Goal: Task Accomplishment & Management: Use online tool/utility

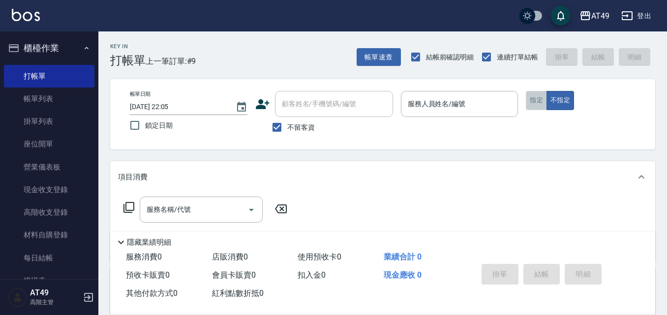
click at [533, 101] on button "指定" at bounding box center [536, 100] width 21 height 19
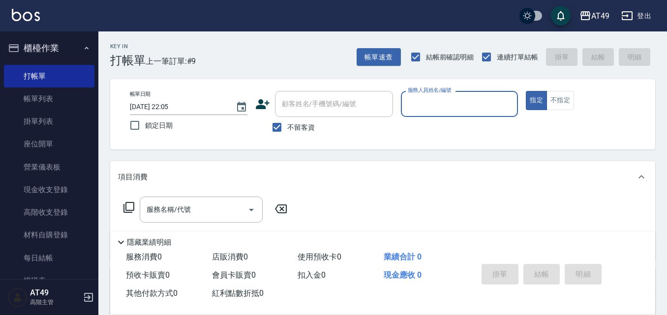
click at [410, 100] on input "服務人員姓名/編號" at bounding box center [459, 103] width 109 height 17
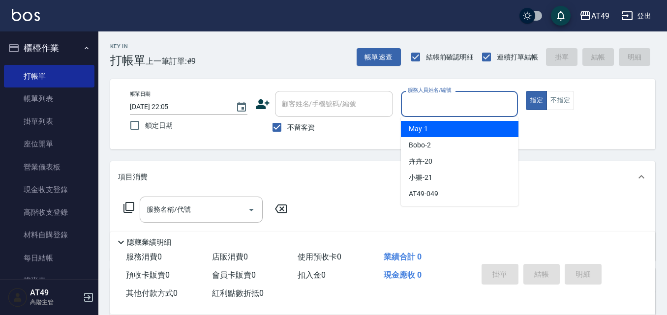
click at [430, 130] on div "May -1" at bounding box center [460, 129] width 118 height 16
type input "May-1"
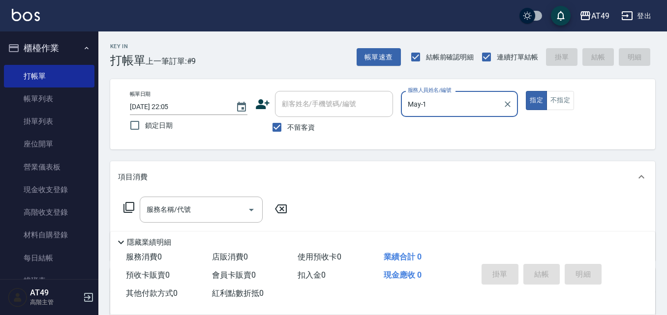
click at [131, 206] on icon at bounding box center [129, 208] width 12 height 12
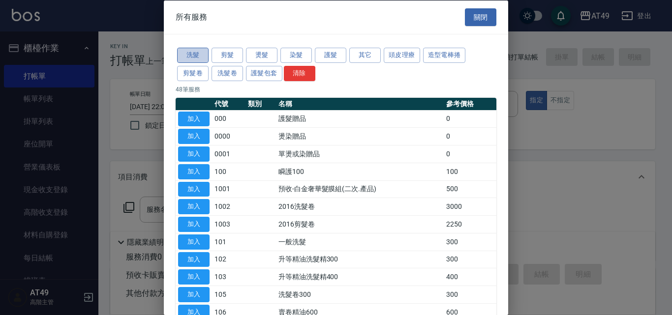
click at [190, 55] on button "洗髮" at bounding box center [192, 55] width 31 height 15
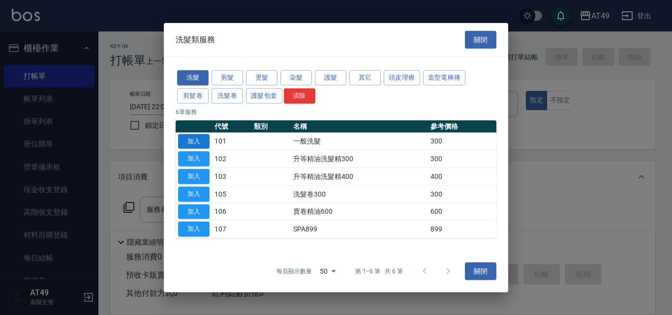
click at [201, 140] on button "加入" at bounding box center [193, 141] width 31 height 15
type input "一般洗髮(101)"
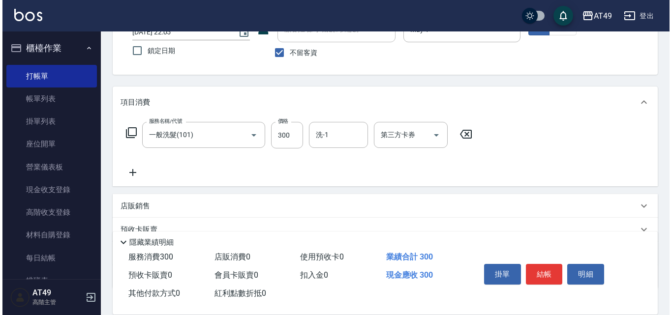
scroll to position [98, 0]
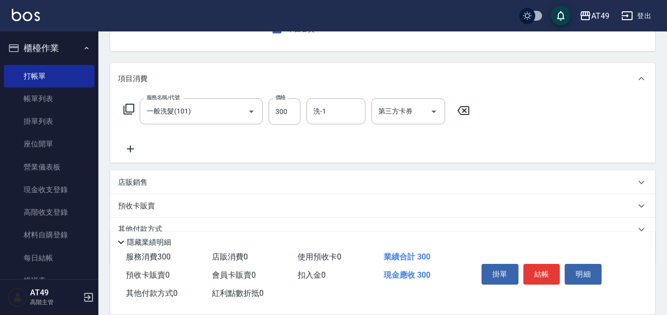
click at [129, 107] on icon at bounding box center [129, 109] width 12 height 12
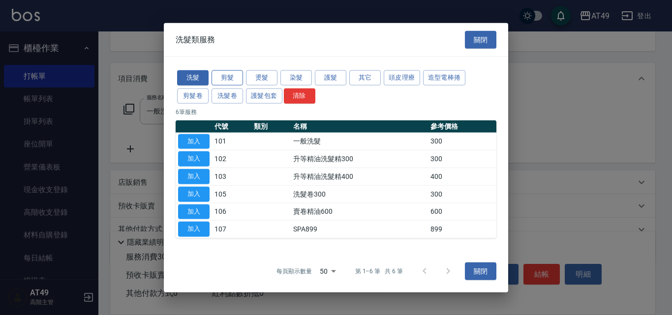
click at [233, 77] on button "剪髮" at bounding box center [227, 77] width 31 height 15
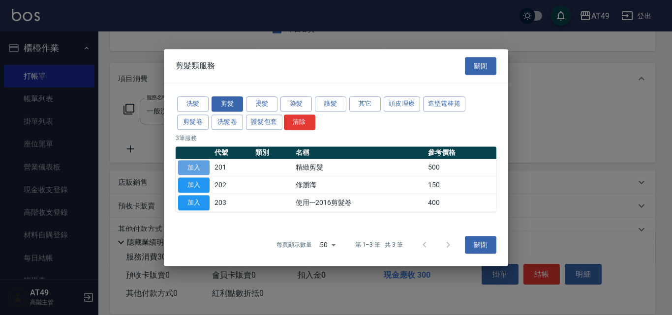
click at [196, 170] on button "加入" at bounding box center [193, 167] width 31 height 15
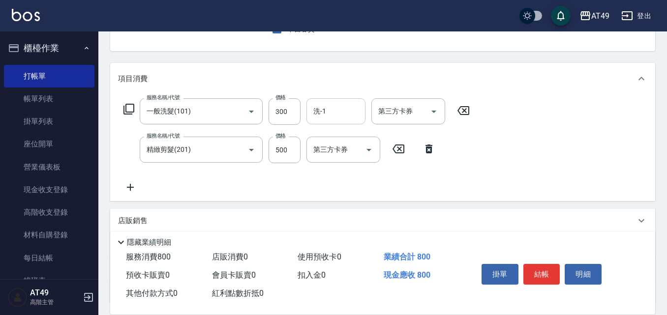
click at [333, 112] on input "洗-1" at bounding box center [336, 111] width 50 height 17
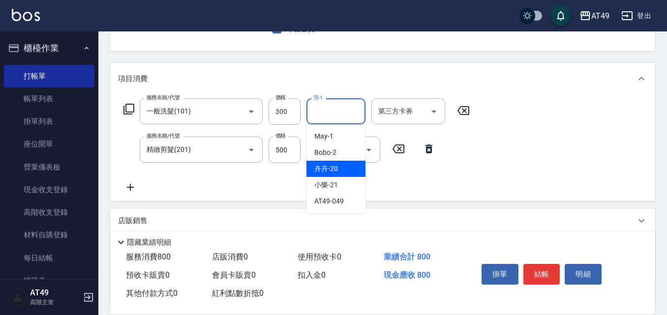
click at [341, 166] on div "卉卉 -20" at bounding box center [335, 169] width 59 height 16
type input "卉卉-20"
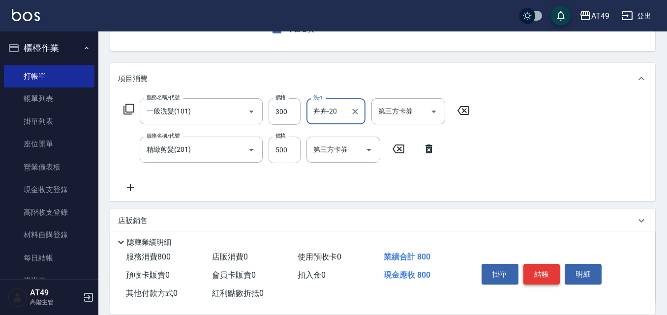
click at [545, 271] on button "結帳" at bounding box center [541, 274] width 37 height 21
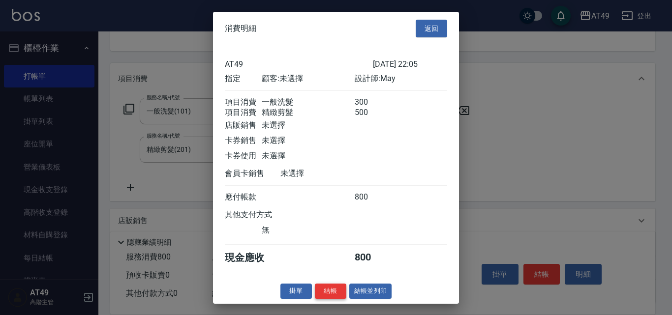
click at [322, 299] on button "結帳" at bounding box center [330, 291] width 31 height 15
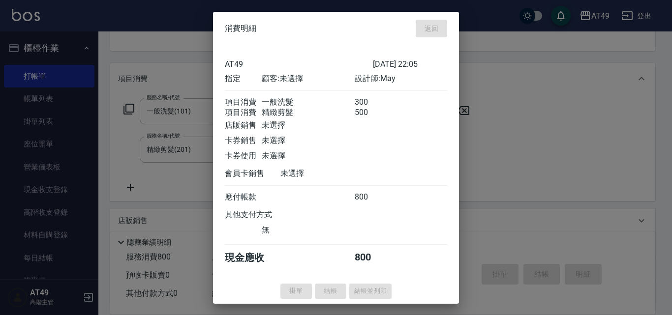
type input "[DATE] 22:51"
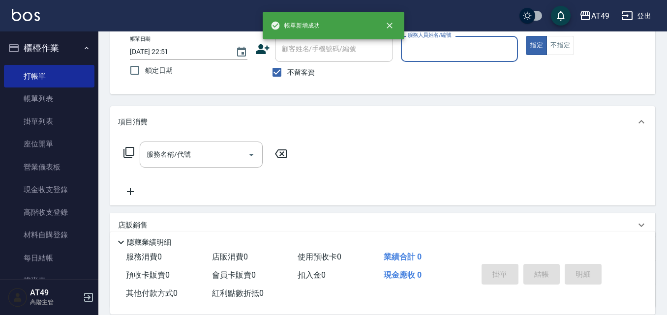
scroll to position [0, 0]
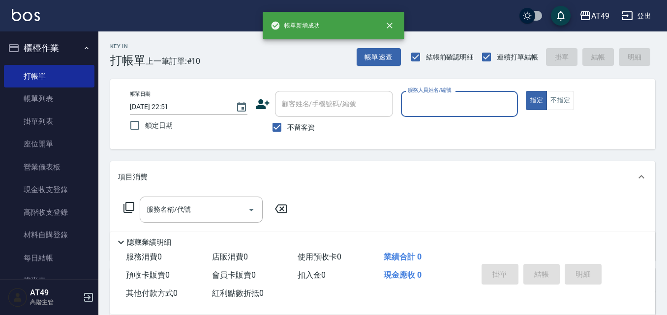
click at [418, 102] on input "服務人員姓名/編號" at bounding box center [459, 103] width 109 height 17
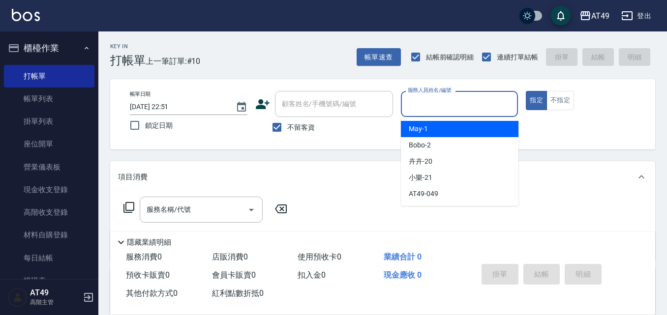
click at [429, 128] on div "May -1" at bounding box center [460, 129] width 118 height 16
type input "May-1"
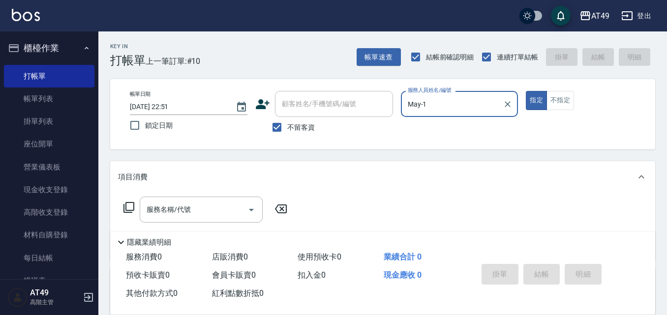
click at [130, 208] on icon at bounding box center [129, 208] width 12 height 12
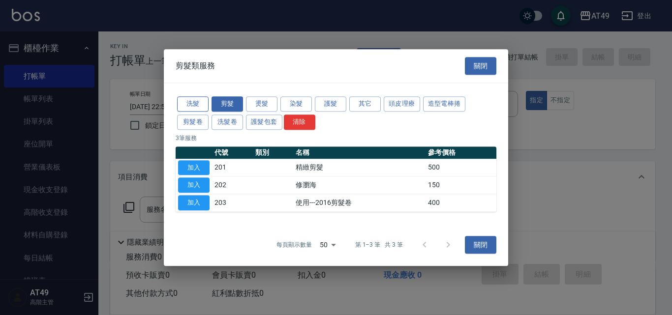
click at [204, 101] on button "洗髮" at bounding box center [192, 103] width 31 height 15
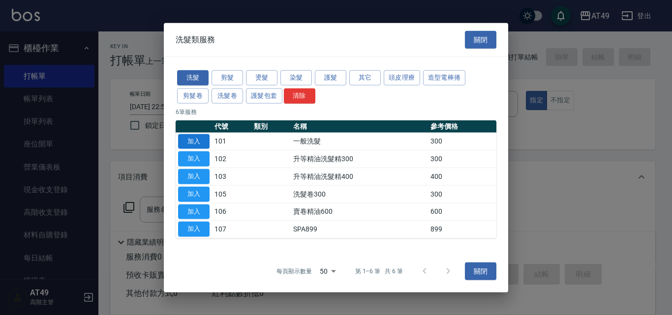
click at [200, 143] on button "加入" at bounding box center [193, 141] width 31 height 15
type input "一般洗髮(101)"
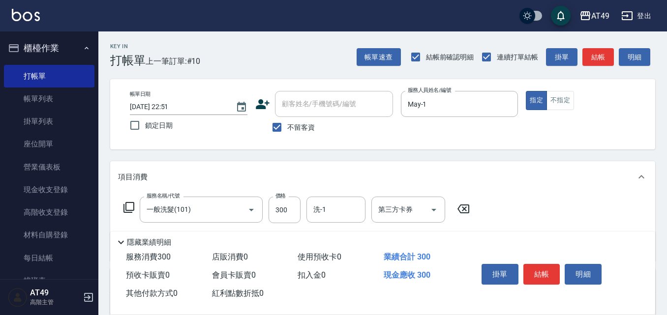
click at [131, 208] on icon at bounding box center [129, 208] width 12 height 12
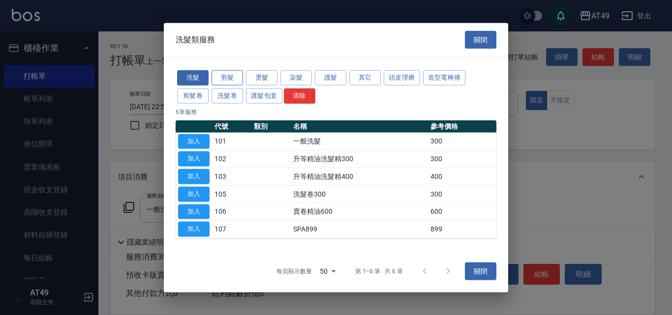
click at [216, 75] on button "剪髮" at bounding box center [227, 77] width 31 height 15
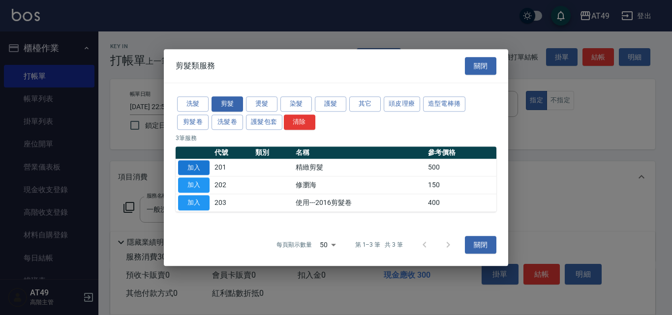
click at [203, 171] on button "加入" at bounding box center [193, 167] width 31 height 15
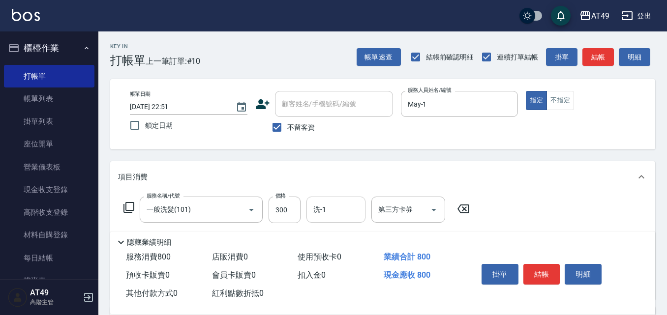
click at [347, 210] on input "洗-1" at bounding box center [336, 209] width 50 height 17
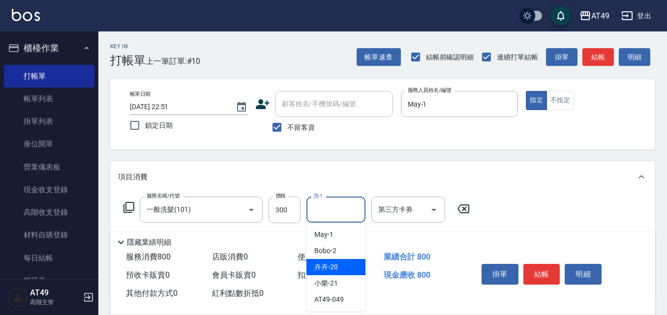
click at [341, 269] on div "卉卉 -20" at bounding box center [335, 267] width 59 height 16
type input "卉卉-20"
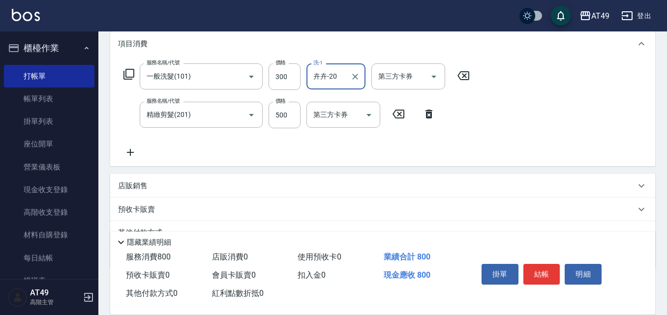
scroll to position [148, 0]
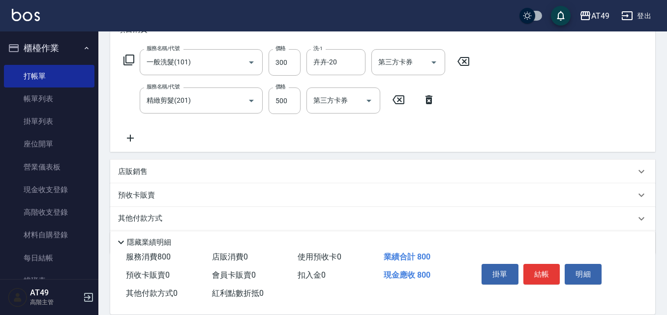
click at [121, 172] on p "店販銷售" at bounding box center [133, 172] width 30 height 10
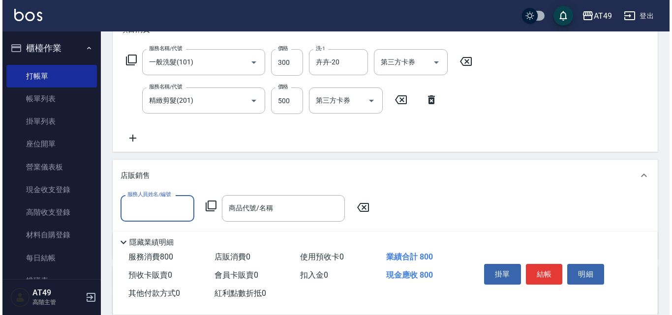
scroll to position [0, 0]
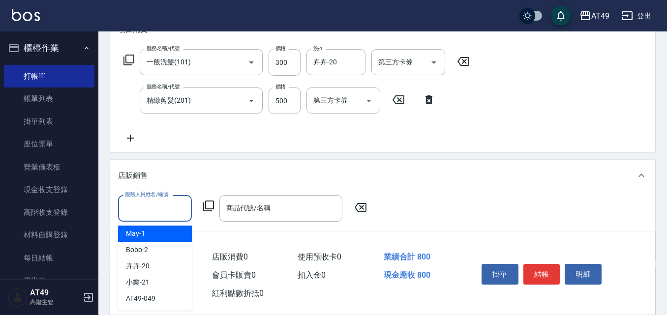
click at [160, 208] on input "服務人員姓名/編號" at bounding box center [154, 208] width 65 height 17
click at [165, 230] on div "May -1" at bounding box center [155, 234] width 74 height 16
type input "May-1"
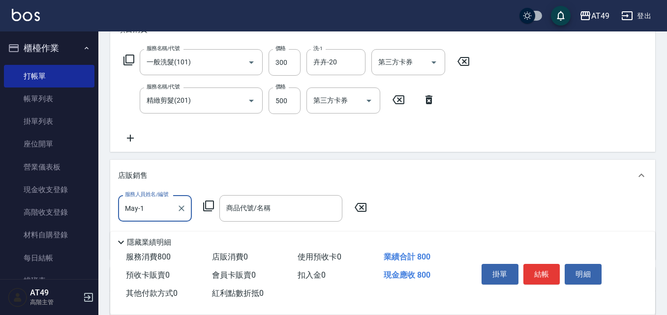
click at [211, 203] on icon at bounding box center [209, 206] width 12 height 12
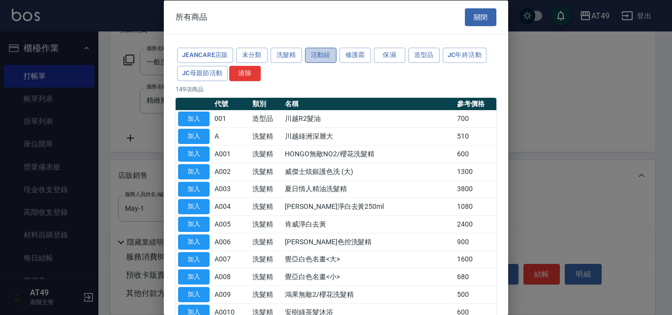
click at [320, 54] on button "活動組" at bounding box center [320, 55] width 31 height 15
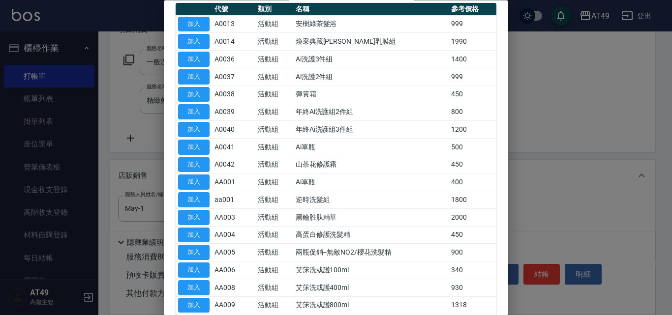
scroll to position [92, 0]
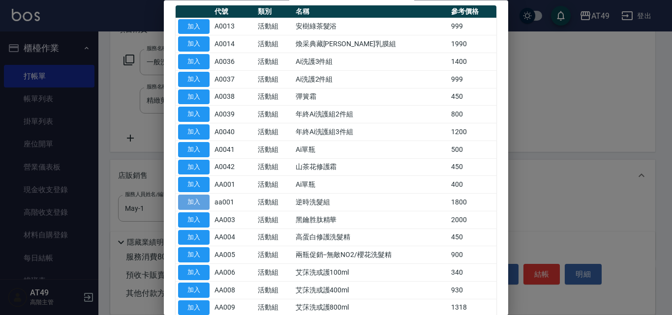
click at [196, 201] on button "加入" at bounding box center [193, 202] width 31 height 15
type input "逆時洗髮組"
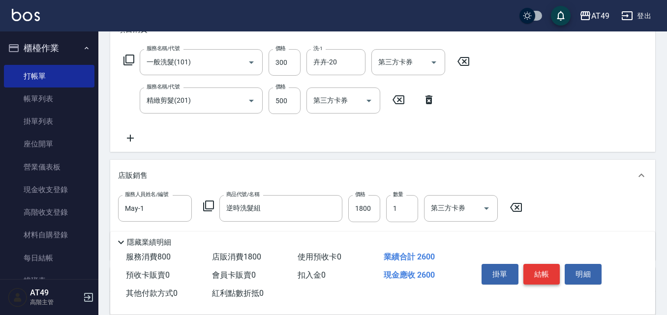
click at [537, 270] on button "結帳" at bounding box center [541, 274] width 37 height 21
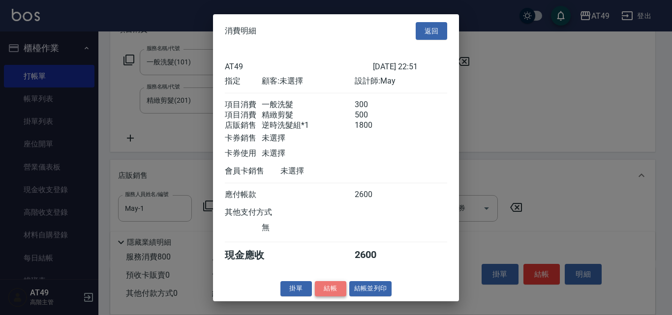
click at [322, 295] on button "結帳" at bounding box center [330, 288] width 31 height 15
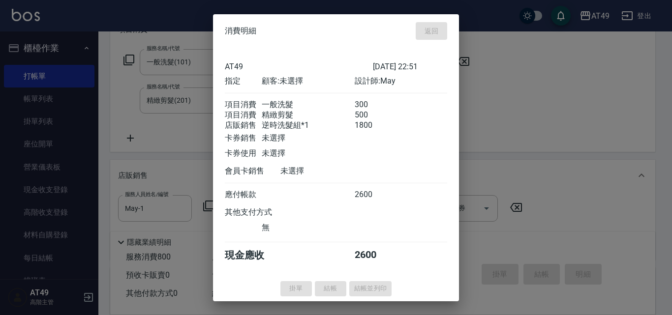
type input "[DATE] 22:53"
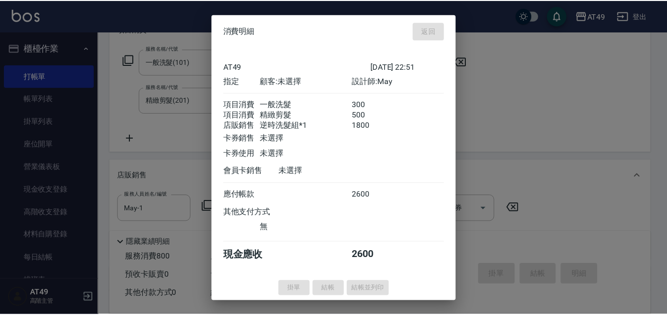
scroll to position [0, 0]
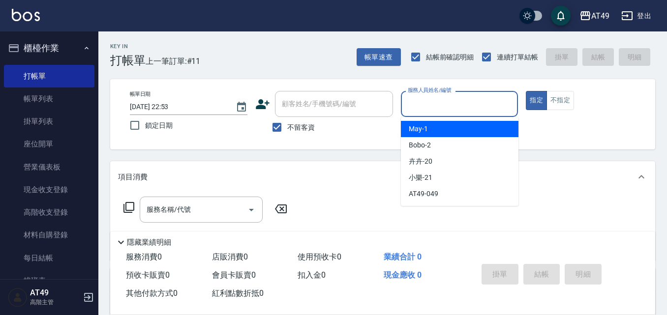
click at [447, 104] on input "服務人員姓名/編號" at bounding box center [459, 103] width 109 height 17
click at [455, 131] on div "May -1" at bounding box center [460, 129] width 118 height 16
type input "May-1"
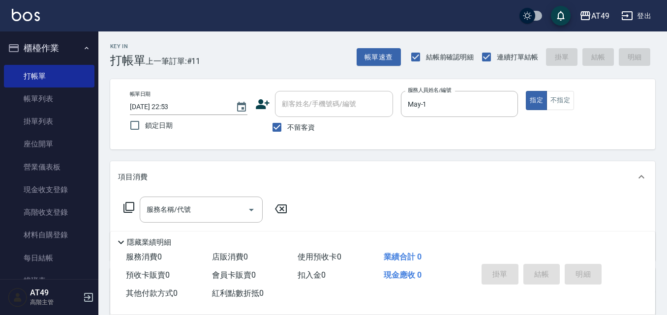
click at [128, 207] on icon at bounding box center [129, 208] width 12 height 12
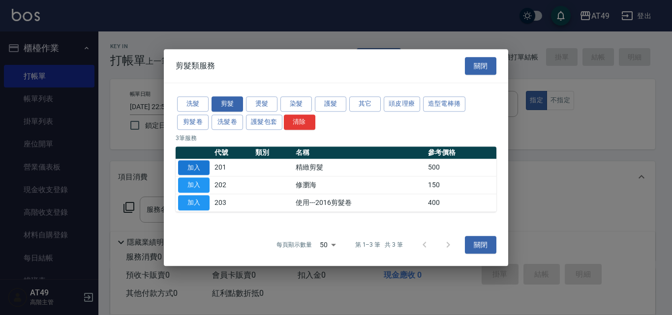
click at [199, 169] on button "加入" at bounding box center [193, 167] width 31 height 15
type input "精緻剪髮(201)"
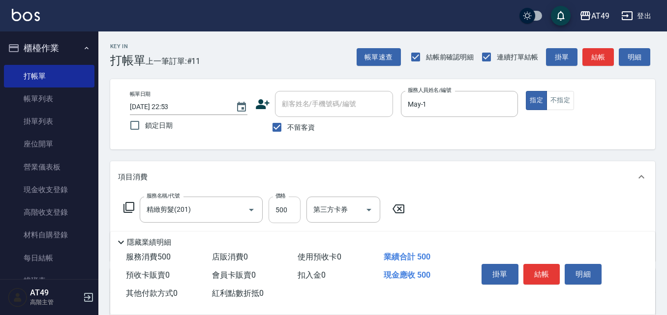
click at [275, 212] on input "500" at bounding box center [285, 210] width 32 height 27
type input "350"
click at [543, 265] on button "結帳" at bounding box center [541, 274] width 37 height 21
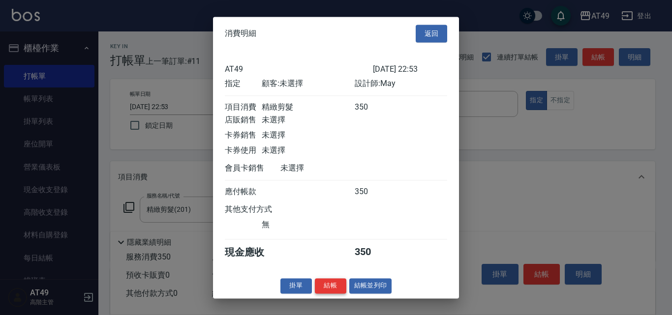
click at [333, 294] on button "結帳" at bounding box center [330, 285] width 31 height 15
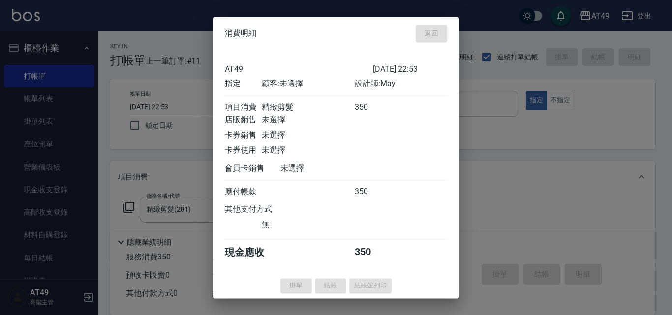
type input "[DATE] 22:54"
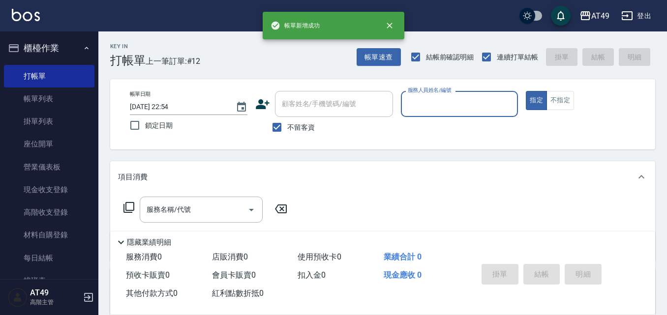
click at [417, 109] on input "服務人員姓名/編號" at bounding box center [459, 103] width 109 height 17
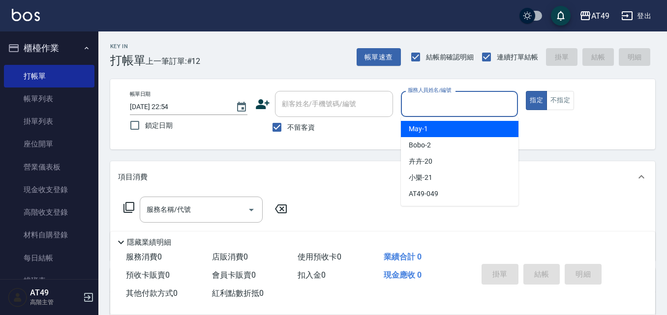
click at [424, 131] on span "May -1" at bounding box center [418, 129] width 19 height 10
type input "May-1"
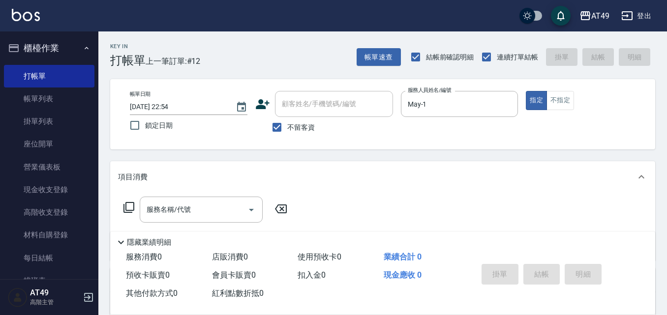
click at [126, 206] on icon at bounding box center [128, 207] width 11 height 11
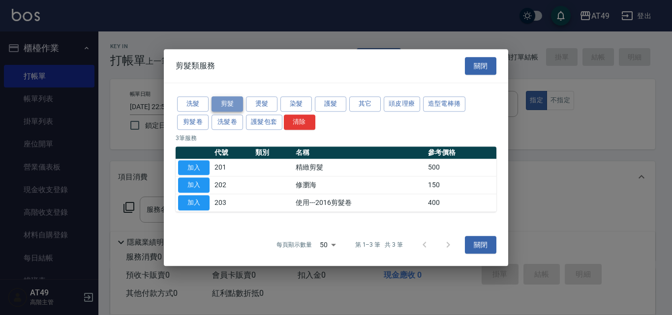
click at [233, 107] on button "剪髮" at bounding box center [227, 103] width 31 height 15
click at [200, 162] on button "加入" at bounding box center [193, 167] width 31 height 15
type input "精緻剪髮(201)"
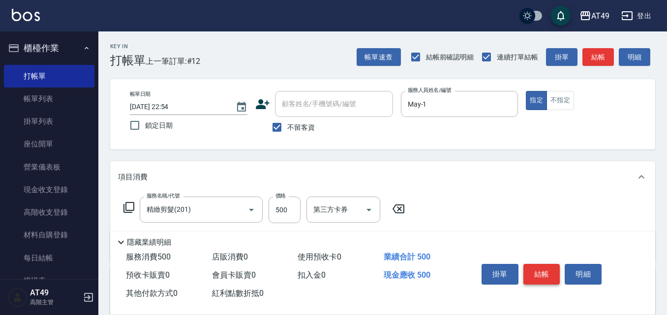
click at [553, 268] on button "結帳" at bounding box center [541, 274] width 37 height 21
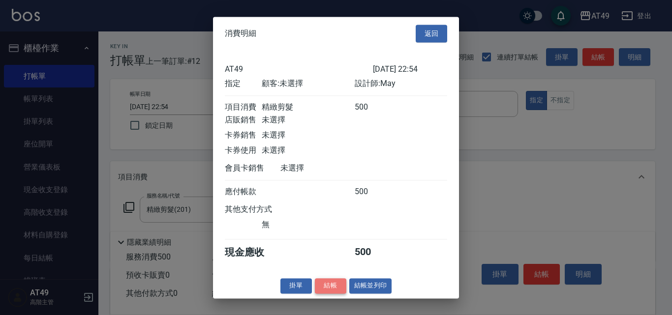
click at [334, 294] on button "結帳" at bounding box center [330, 285] width 31 height 15
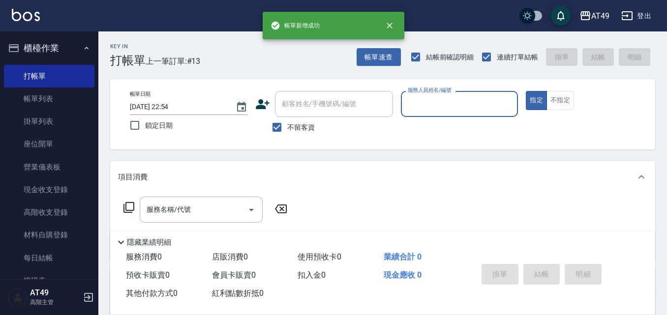
click at [433, 107] on input "服務人員姓名/編號" at bounding box center [459, 103] width 109 height 17
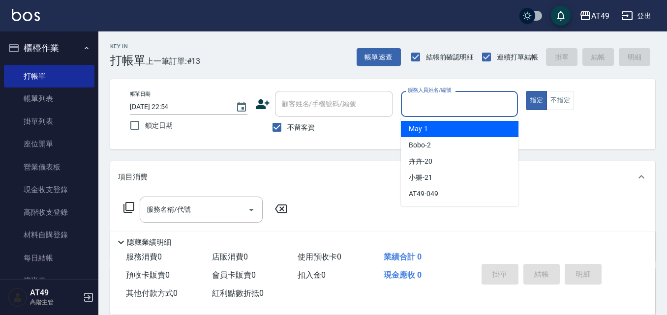
click at [436, 128] on div "May -1" at bounding box center [460, 129] width 118 height 16
type input "May-1"
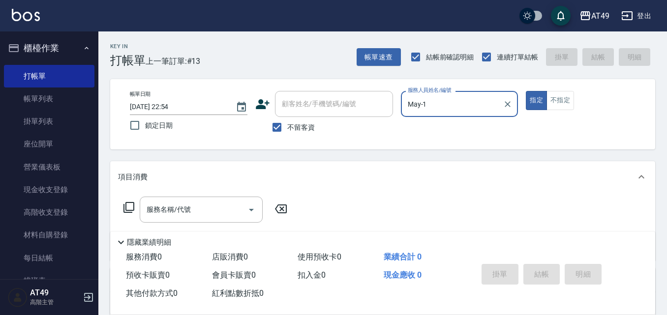
click at [130, 208] on icon at bounding box center [129, 208] width 12 height 12
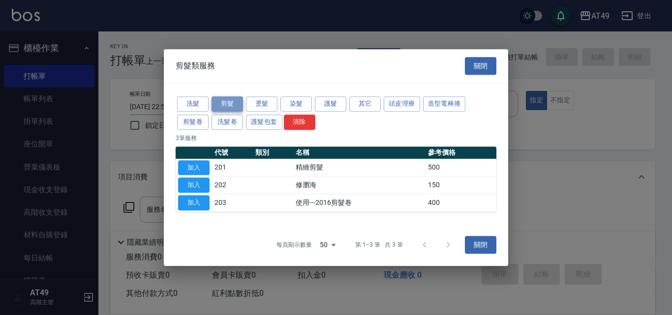
click at [233, 99] on button "剪髮" at bounding box center [227, 103] width 31 height 15
click at [196, 166] on button "加入" at bounding box center [193, 167] width 31 height 15
type input "精緻剪髮(201)"
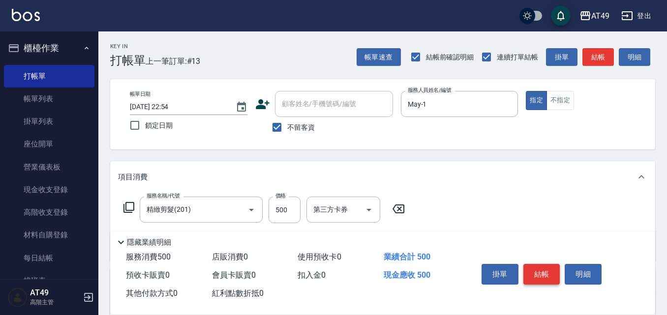
click at [538, 271] on button "結帳" at bounding box center [541, 274] width 37 height 21
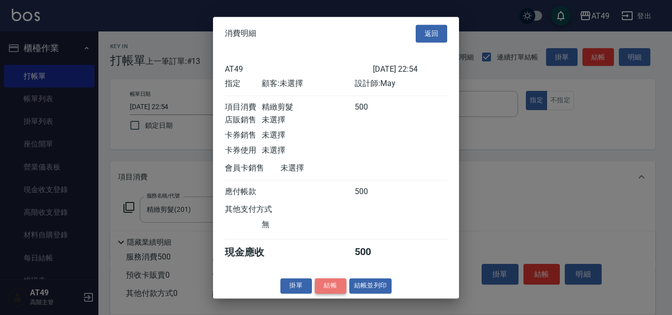
click at [338, 293] on button "結帳" at bounding box center [330, 285] width 31 height 15
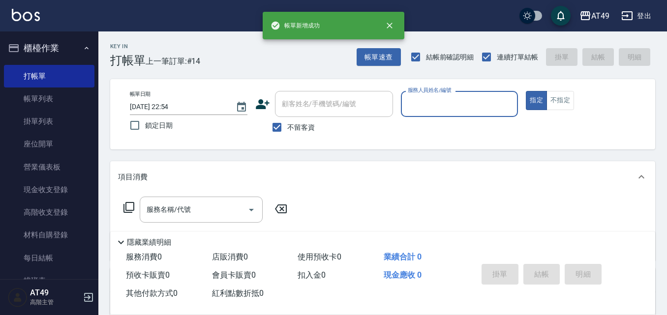
click at [435, 105] on input "服務人員姓名/編號" at bounding box center [459, 103] width 109 height 17
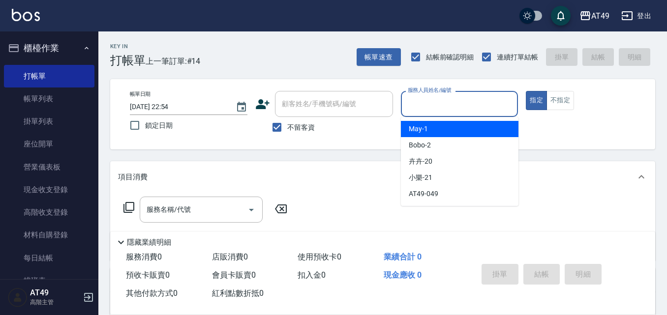
click at [442, 122] on div "May -1" at bounding box center [460, 129] width 118 height 16
type input "May-1"
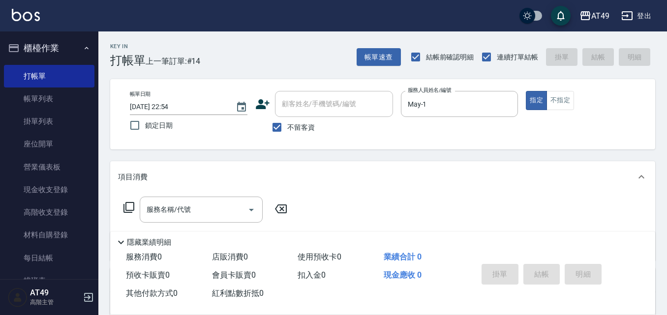
click at [129, 207] on icon at bounding box center [129, 208] width 12 height 12
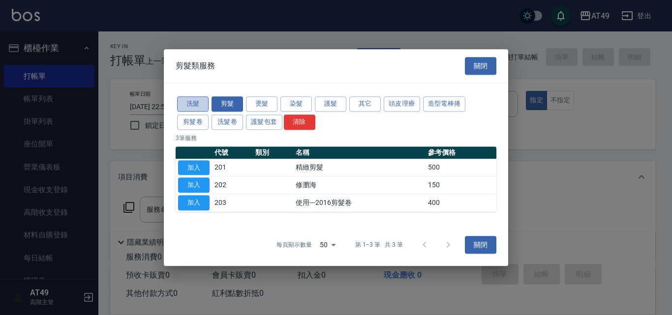
click at [190, 108] on button "洗髮" at bounding box center [192, 103] width 31 height 15
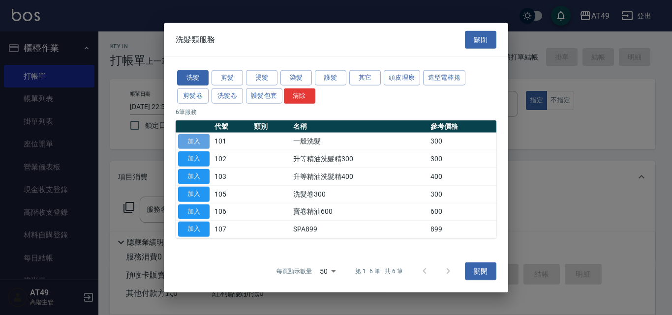
click at [198, 141] on button "加入" at bounding box center [193, 141] width 31 height 15
type input "一般洗髮(101)"
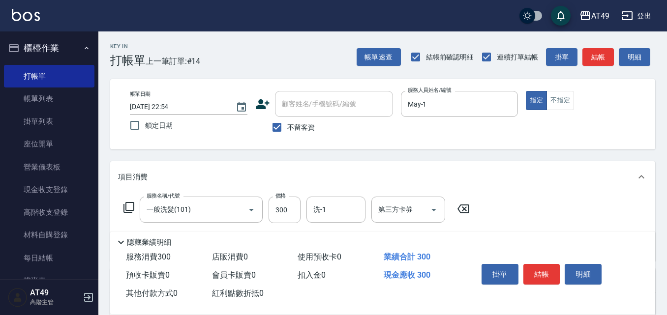
click at [131, 208] on icon at bounding box center [129, 208] width 12 height 12
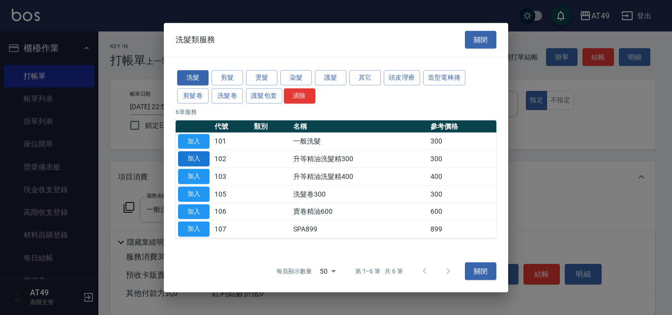
click at [190, 162] on button "加入" at bounding box center [193, 158] width 31 height 15
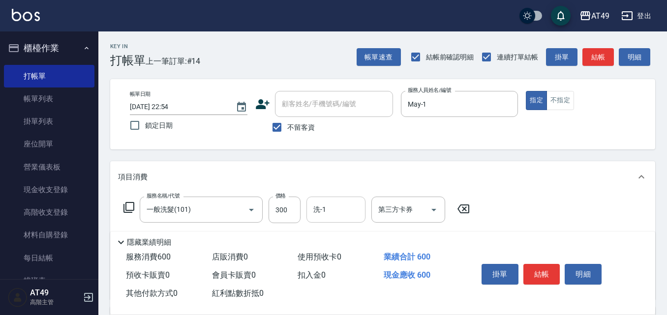
click at [344, 216] on input "洗-1" at bounding box center [336, 209] width 50 height 17
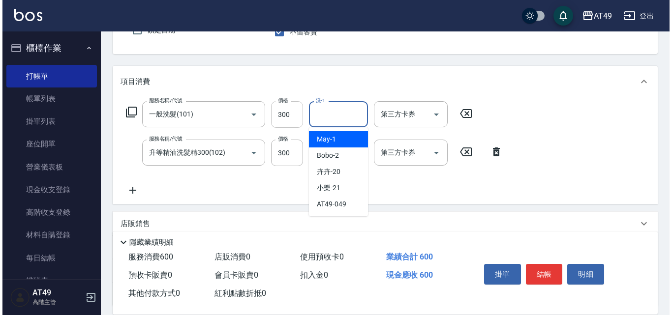
scroll to position [98, 0]
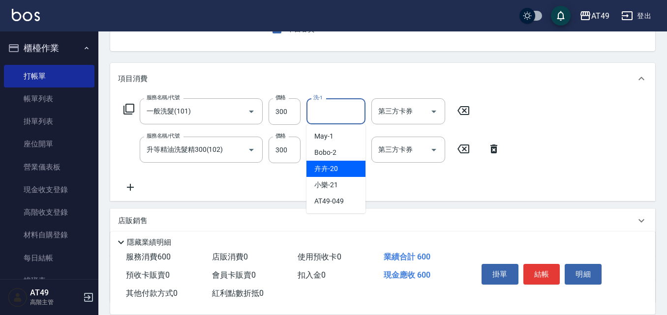
click at [346, 166] on div "卉卉 -20" at bounding box center [335, 169] width 59 height 16
type input "卉卉-20"
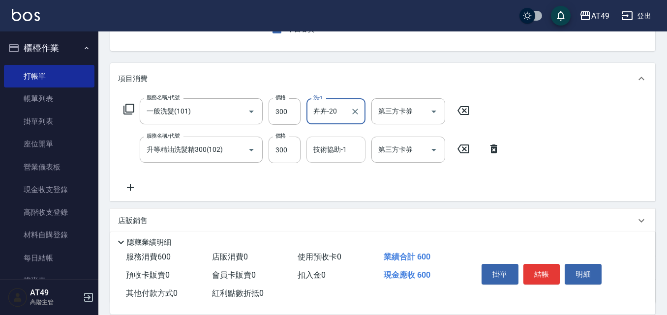
click at [330, 151] on div "技術協助-1 技術協助-1" at bounding box center [335, 150] width 59 height 26
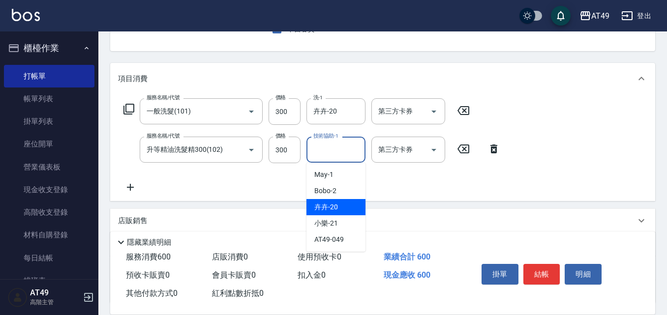
click at [345, 206] on div "卉卉 -20" at bounding box center [335, 207] width 59 height 16
type input "卉卉-20"
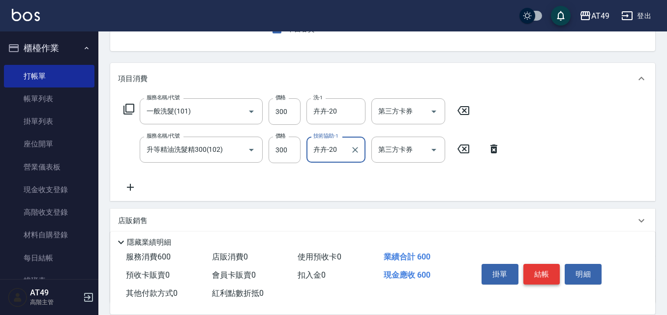
click at [536, 275] on button "結帳" at bounding box center [541, 274] width 37 height 21
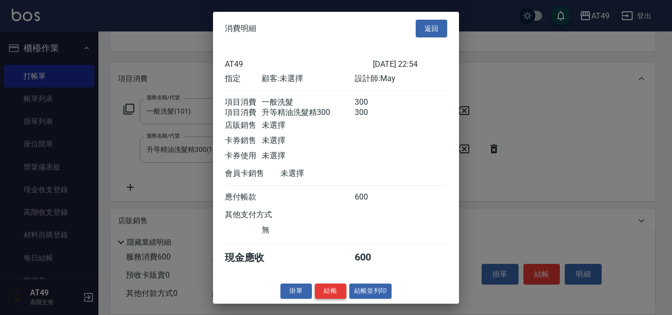
click at [338, 299] on button "結帳" at bounding box center [330, 291] width 31 height 15
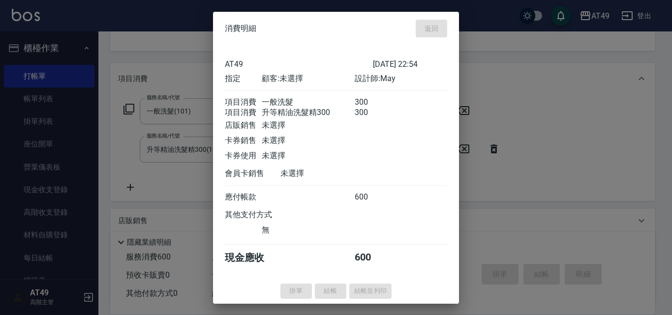
type input "[DATE] 22:57"
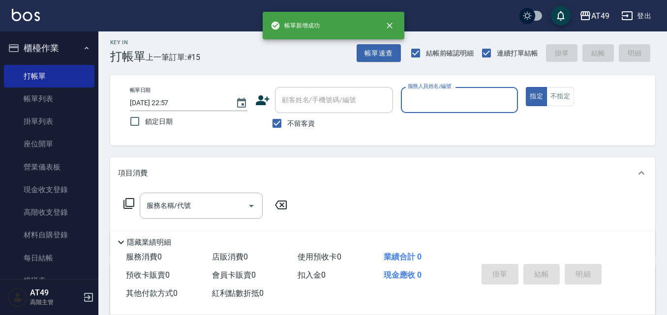
scroll to position [0, 0]
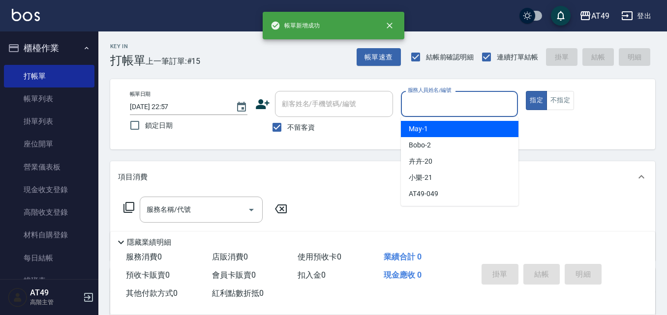
click at [449, 105] on input "服務人員姓名/編號" at bounding box center [459, 103] width 109 height 17
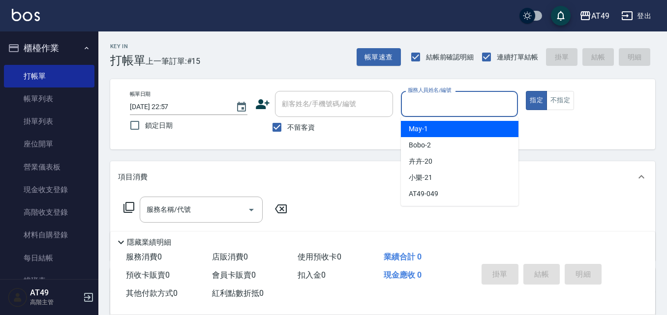
click at [454, 126] on div "May -1" at bounding box center [460, 129] width 118 height 16
type input "May-1"
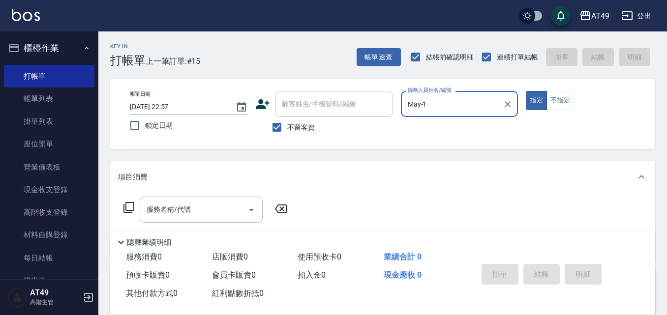
click at [129, 208] on icon at bounding box center [129, 208] width 12 height 12
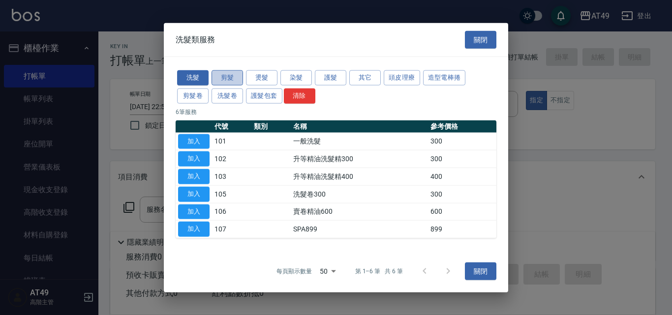
click at [238, 74] on button "剪髮" at bounding box center [227, 77] width 31 height 15
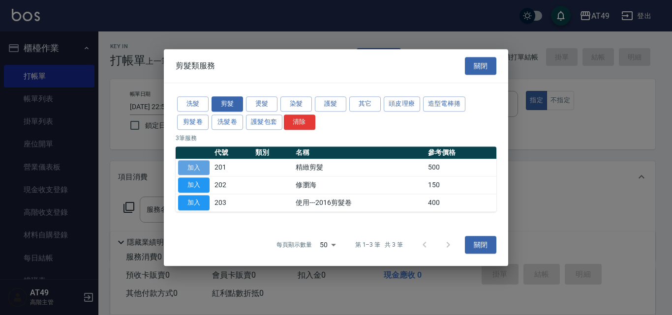
click at [195, 168] on button "加入" at bounding box center [193, 167] width 31 height 15
type input "精緻剪髮(201)"
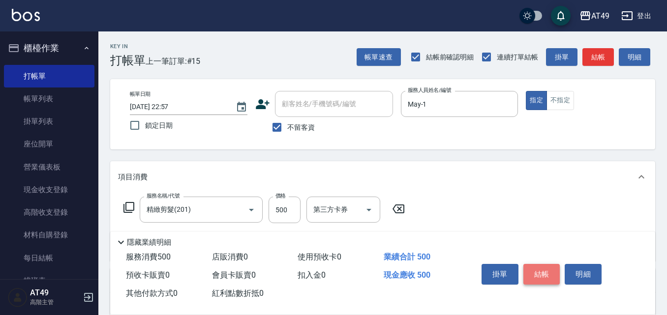
click at [540, 264] on button "結帳" at bounding box center [541, 274] width 37 height 21
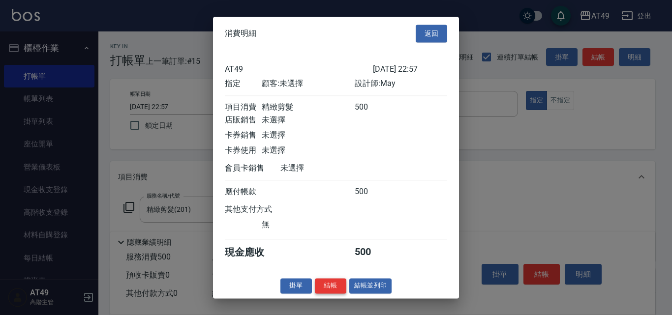
click at [328, 294] on button "結帳" at bounding box center [330, 285] width 31 height 15
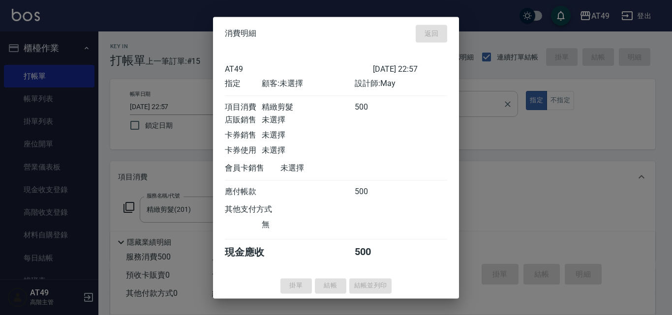
type input "[DATE] 22:58"
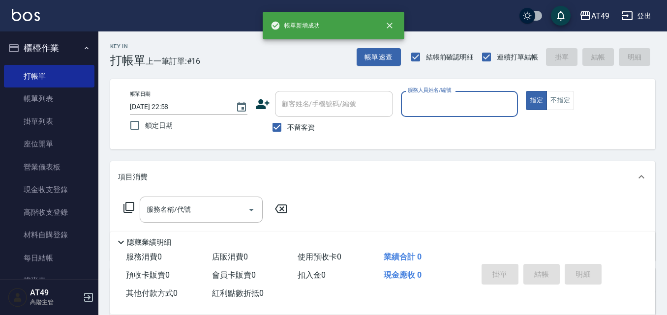
click at [421, 110] on input "服務人員姓名/編號" at bounding box center [459, 103] width 109 height 17
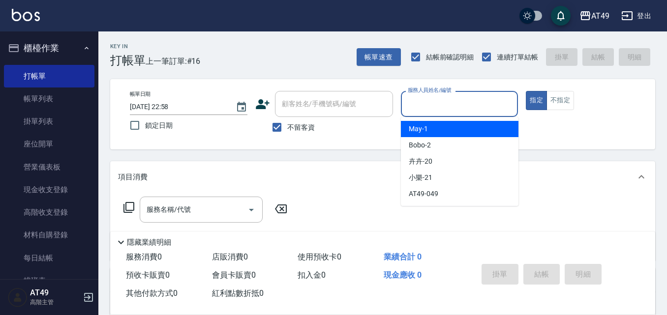
click at [427, 125] on div "May -1" at bounding box center [460, 129] width 118 height 16
type input "May-1"
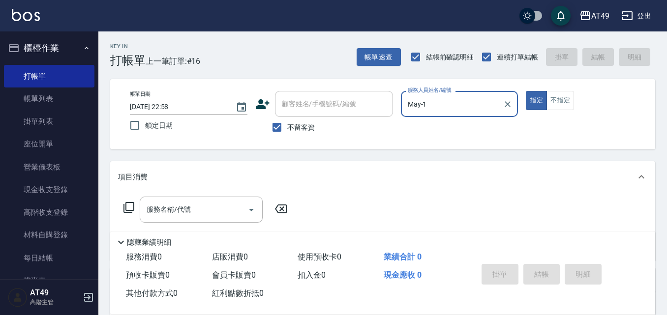
click at [127, 210] on icon at bounding box center [129, 208] width 12 height 12
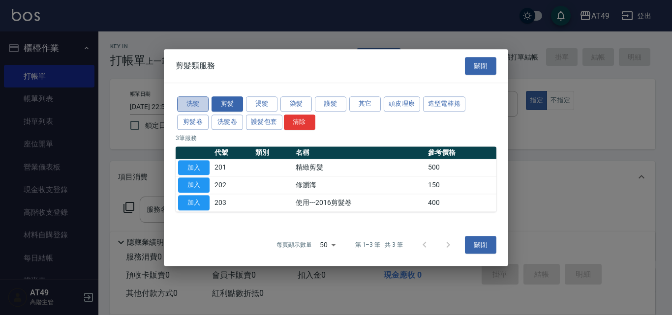
click at [206, 104] on button "洗髮" at bounding box center [192, 103] width 31 height 15
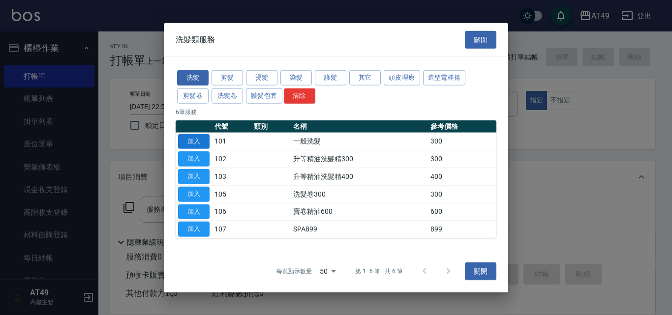
click at [199, 142] on button "加入" at bounding box center [193, 141] width 31 height 15
type input "一般洗髮(101)"
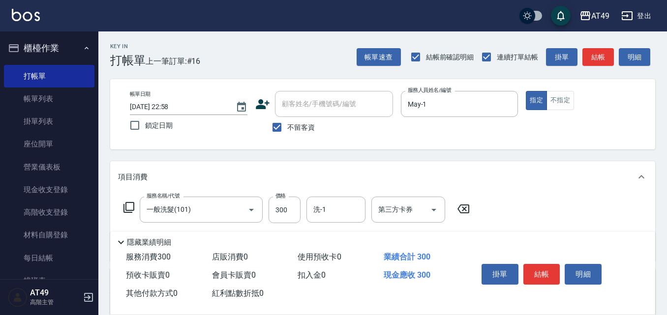
click at [130, 207] on icon at bounding box center [129, 208] width 12 height 12
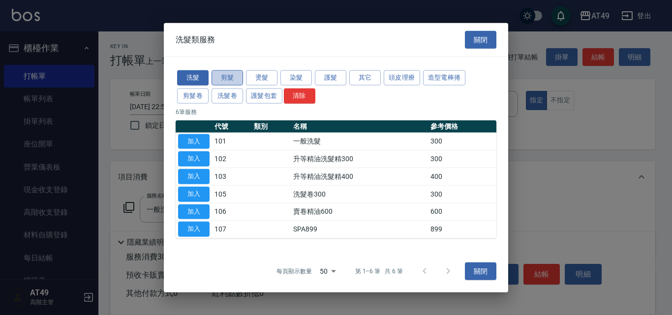
click at [235, 78] on button "剪髮" at bounding box center [227, 77] width 31 height 15
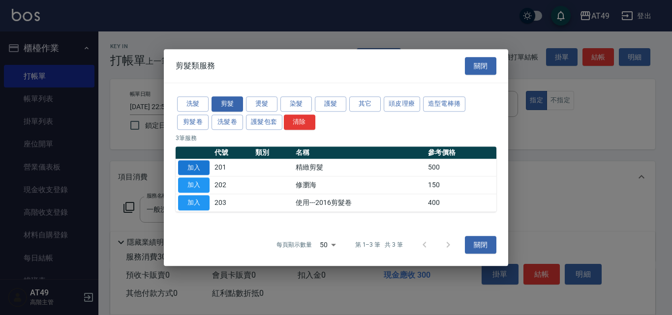
click at [195, 166] on button "加入" at bounding box center [193, 167] width 31 height 15
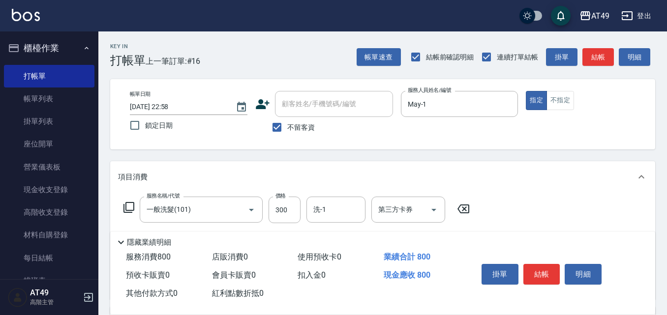
click at [129, 210] on icon at bounding box center [129, 208] width 12 height 12
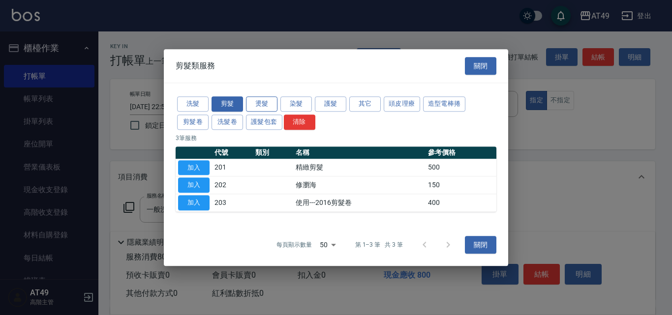
click at [262, 106] on button "燙髮" at bounding box center [261, 103] width 31 height 15
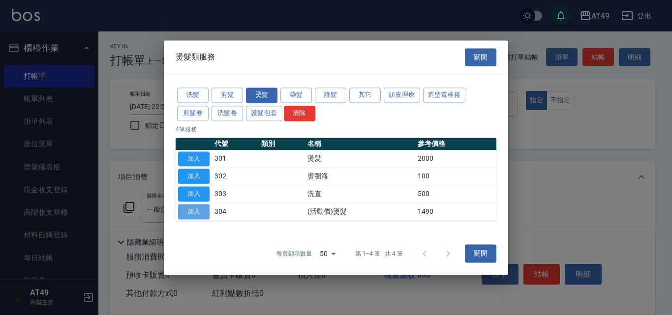
click at [195, 216] on button "加入" at bounding box center [193, 211] width 31 height 15
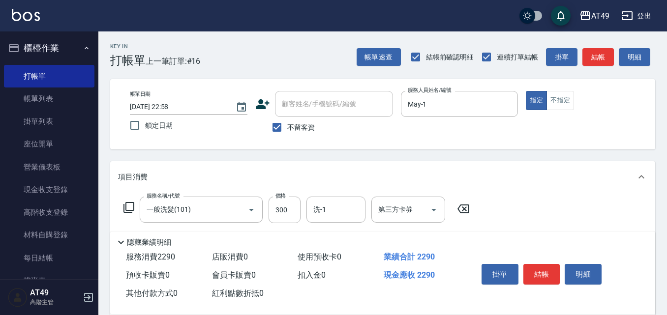
click at [127, 209] on icon at bounding box center [129, 208] width 12 height 12
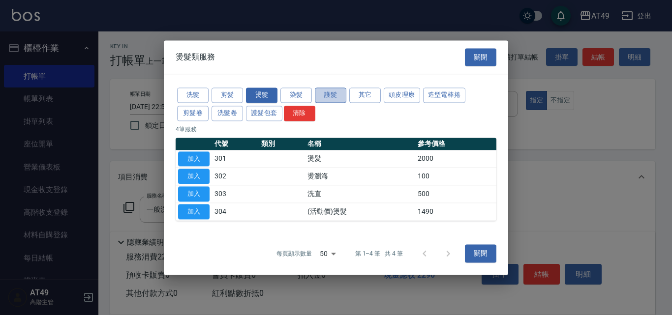
click at [334, 95] on button "護髮" at bounding box center [330, 95] width 31 height 15
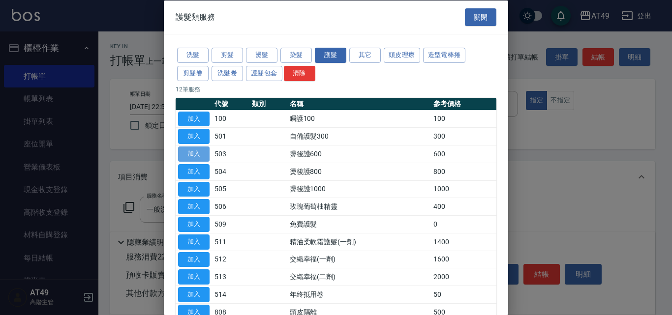
click at [208, 153] on button "加入" at bounding box center [193, 154] width 31 height 15
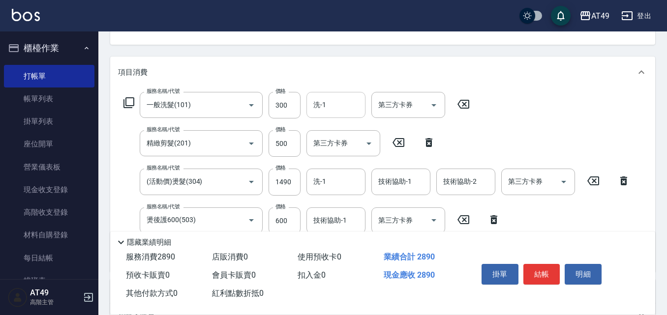
scroll to position [98, 0]
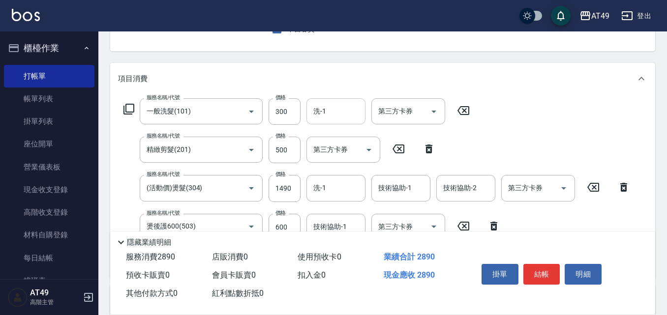
click at [340, 118] on input "洗-1" at bounding box center [336, 111] width 50 height 17
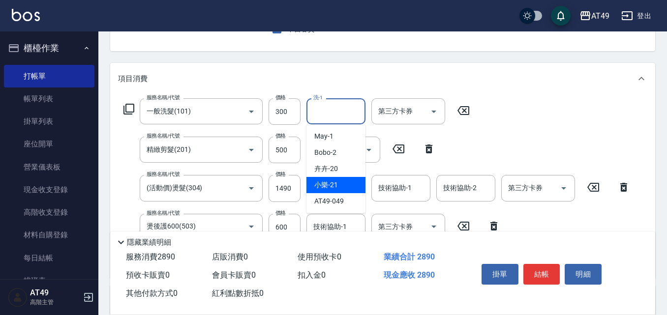
click at [351, 181] on div "小樂 -21" at bounding box center [335, 185] width 59 height 16
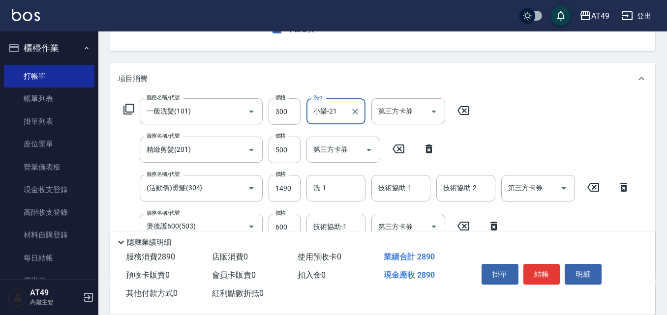
click at [338, 115] on input "小樂-21" at bounding box center [328, 111] width 35 height 17
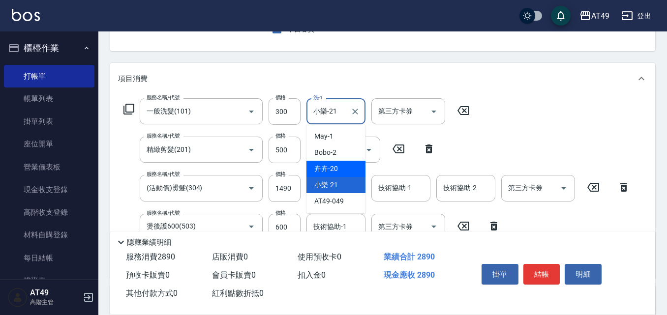
click at [344, 169] on div "卉卉 -20" at bounding box center [335, 169] width 59 height 16
type input "卉卉-20"
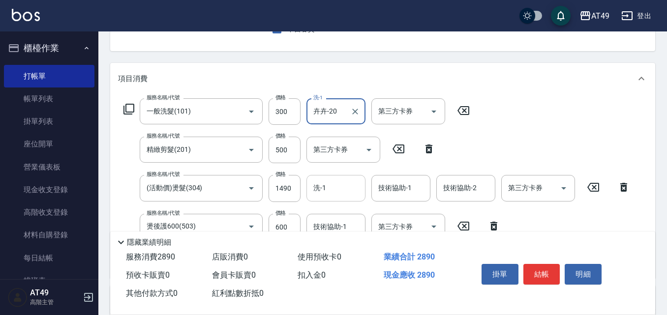
click at [333, 192] on input "洗-1" at bounding box center [336, 188] width 50 height 17
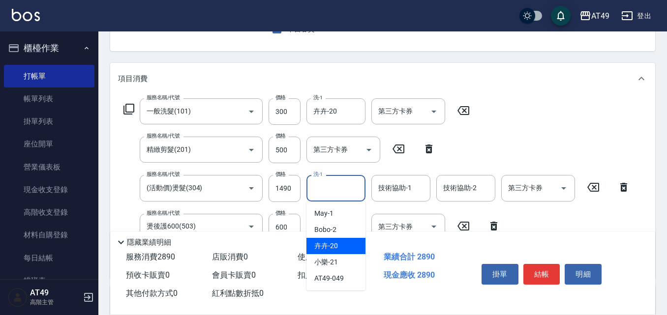
click at [353, 244] on div "卉卉 -20" at bounding box center [335, 246] width 59 height 16
type input "卉卉-20"
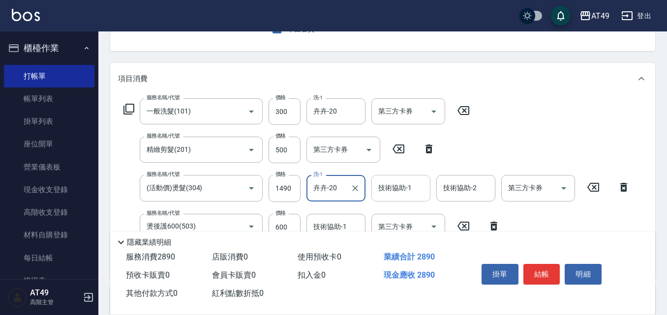
click at [411, 194] on input "技術協助-1" at bounding box center [401, 188] width 50 height 17
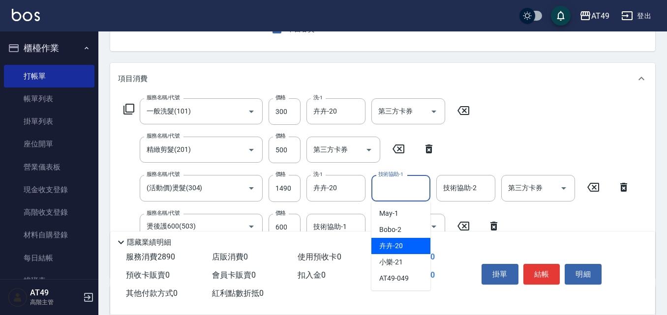
click at [419, 242] on div "卉卉 -20" at bounding box center [400, 246] width 59 height 16
type input "卉卉-20"
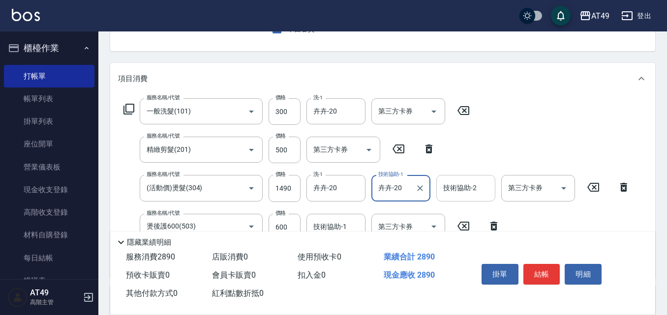
click at [458, 193] on div "技術協助-2 技術協助-2" at bounding box center [465, 188] width 59 height 26
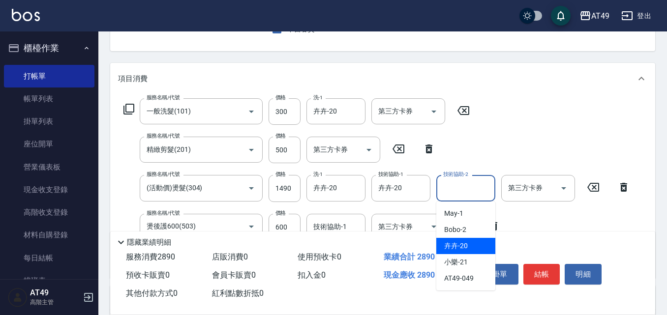
click at [473, 243] on div "卉卉 -20" at bounding box center [465, 246] width 59 height 16
type input "卉卉-20"
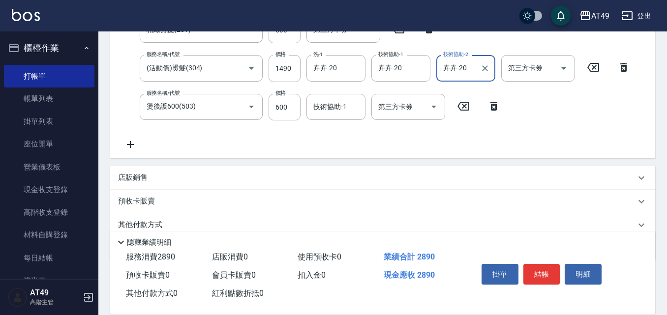
scroll to position [246, 0]
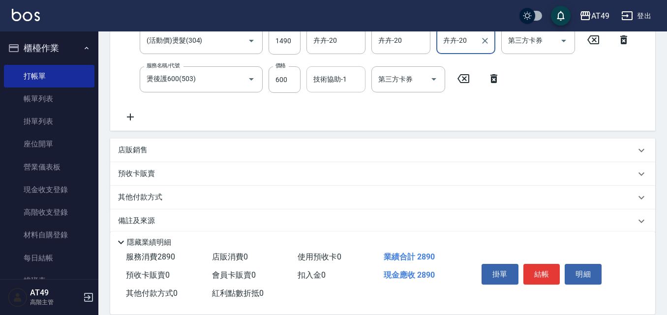
click at [320, 79] on div "技術協助-1 技術協助-1" at bounding box center [335, 79] width 59 height 26
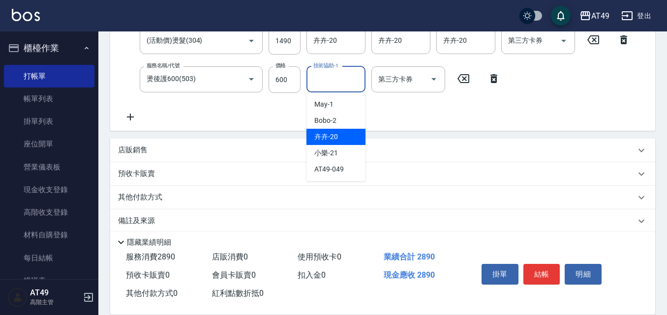
click at [331, 140] on span "卉卉 -20" at bounding box center [326, 137] width 24 height 10
type input "卉卉-20"
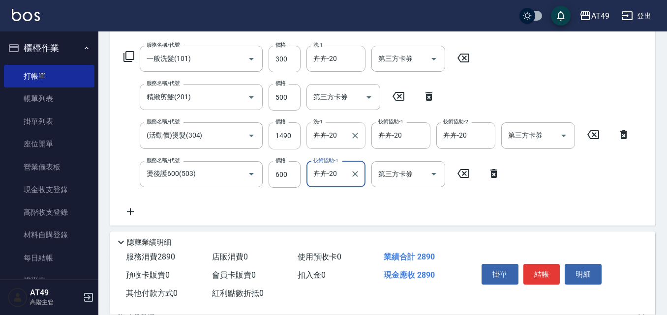
scroll to position [148, 0]
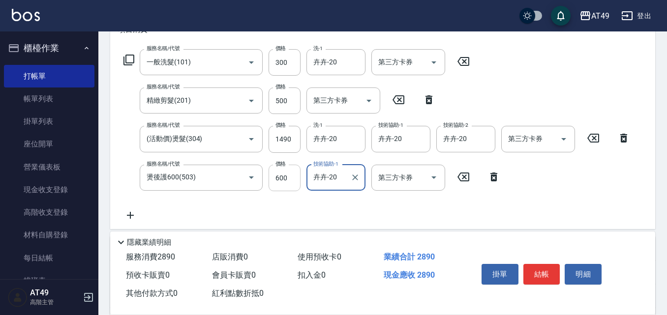
click at [281, 179] on input "600" at bounding box center [285, 178] width 32 height 27
type input "500"
click at [287, 139] on input "1490" at bounding box center [285, 139] width 32 height 27
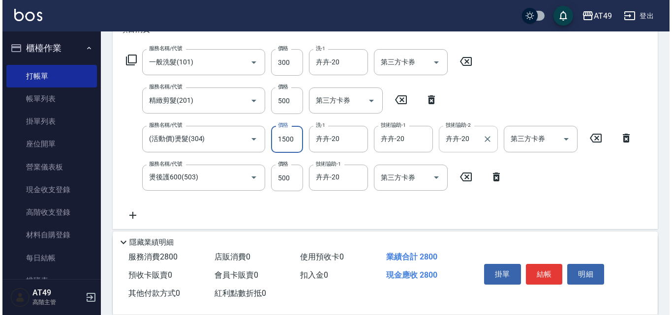
scroll to position [197, 0]
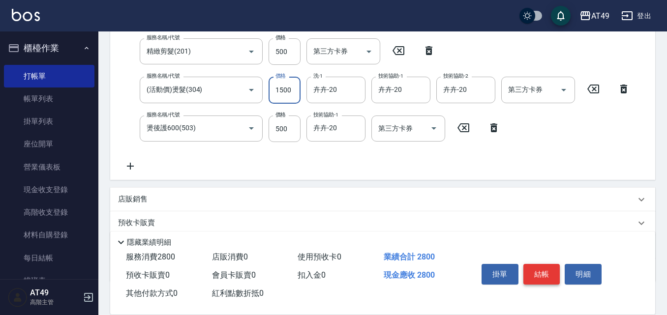
type input "1500"
click at [536, 268] on button "結帳" at bounding box center [541, 274] width 37 height 21
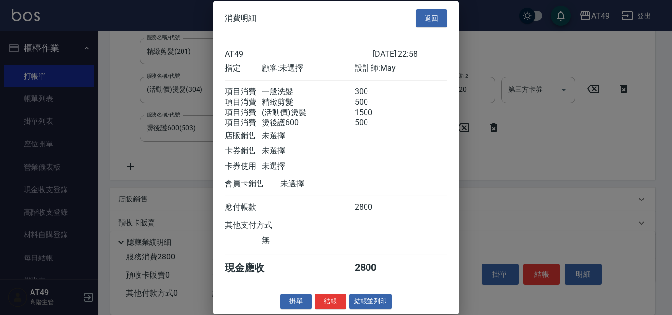
scroll to position [16, 0]
click at [335, 303] on button "結帳" at bounding box center [330, 301] width 31 height 15
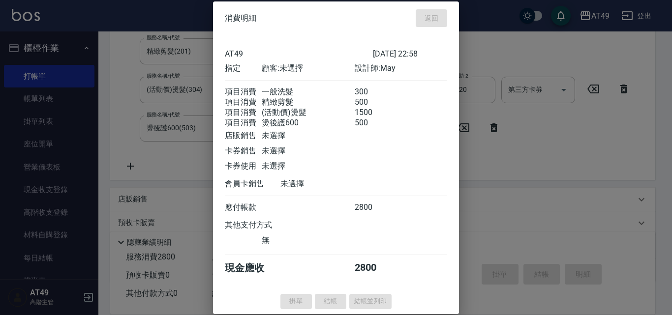
type input "[DATE] 23:01"
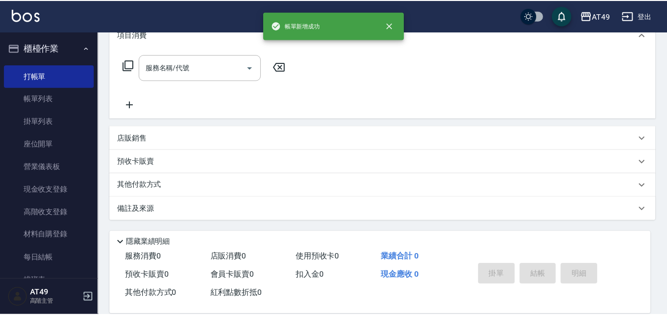
scroll to position [0, 0]
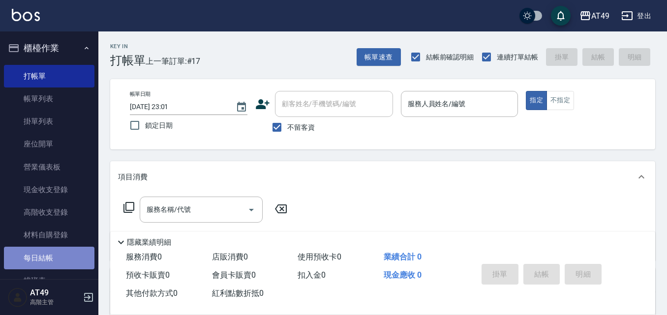
click at [62, 260] on link "每日結帳" at bounding box center [49, 258] width 91 height 23
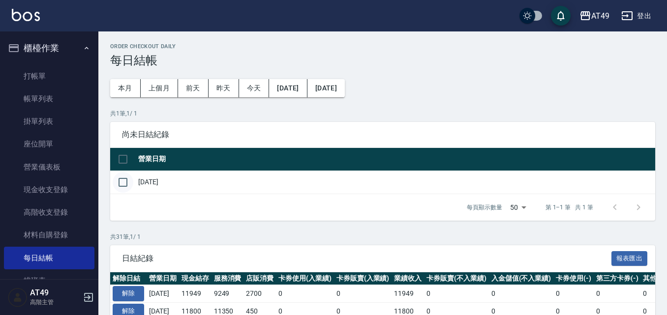
click at [120, 182] on input "checkbox" at bounding box center [123, 182] width 21 height 21
checkbox input "true"
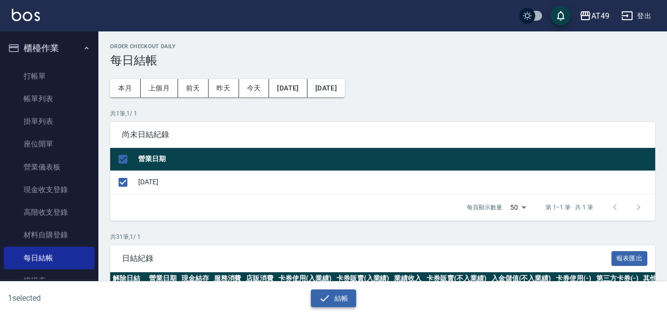
click at [347, 296] on button "結帳" at bounding box center [334, 299] width 46 height 18
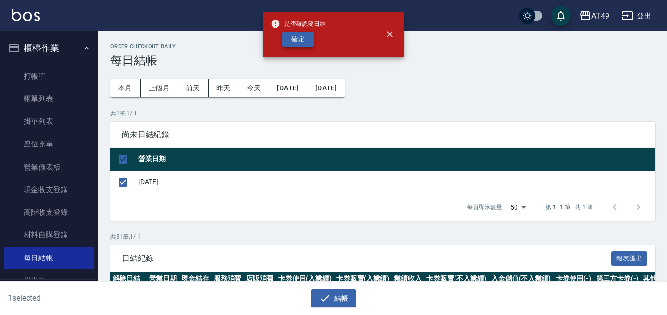
click at [307, 37] on button "確定" at bounding box center [297, 39] width 31 height 15
checkbox input "false"
